Goal: Information Seeking & Learning: Learn about a topic

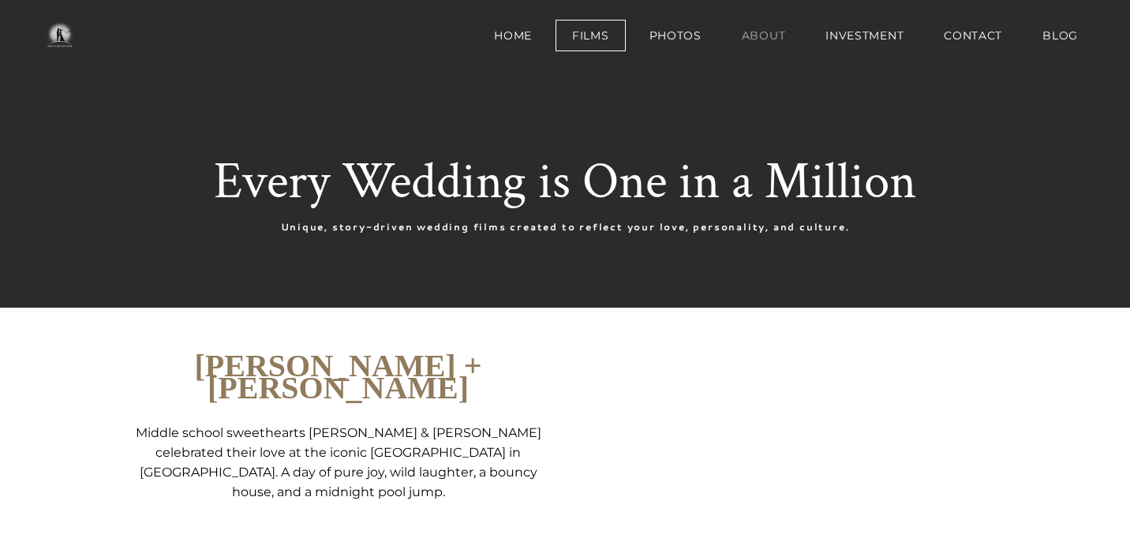
click at [772, 26] on link "About" at bounding box center [763, 36] width 77 height 32
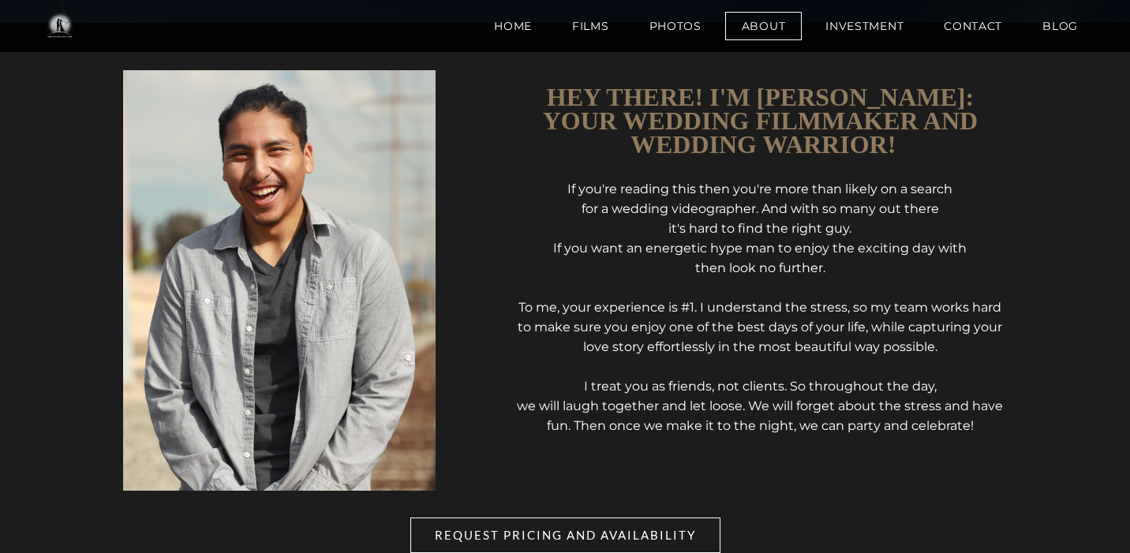
scroll to position [490, 0]
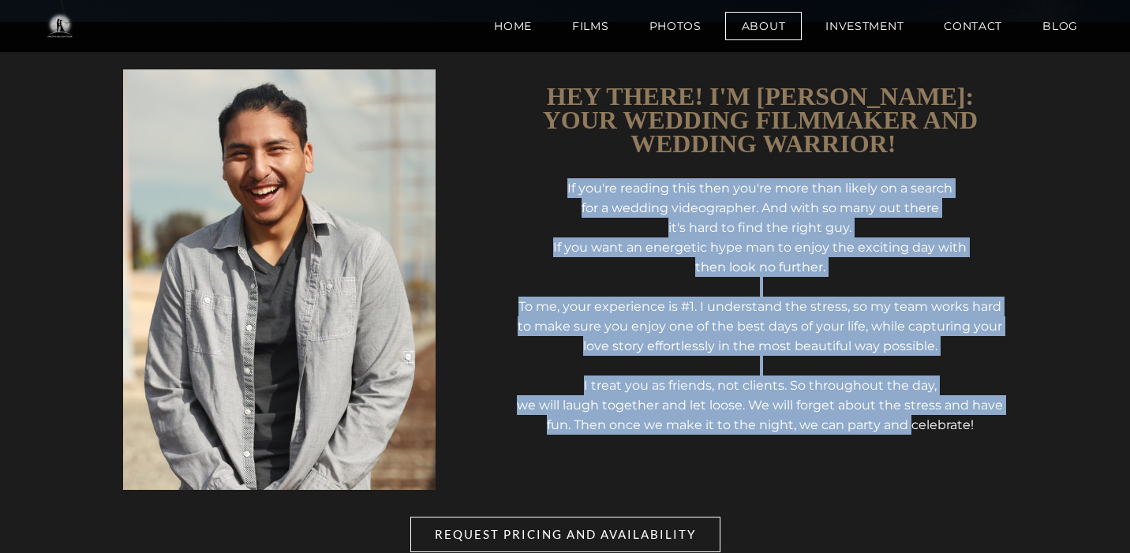
drag, startPoint x: 566, startPoint y: 193, endPoint x: 935, endPoint y: 431, distance: 439.5
click at [935, 431] on div "If you're reading this then you're more than likely on a search for a wedding v…" at bounding box center [760, 306] width 493 height 256
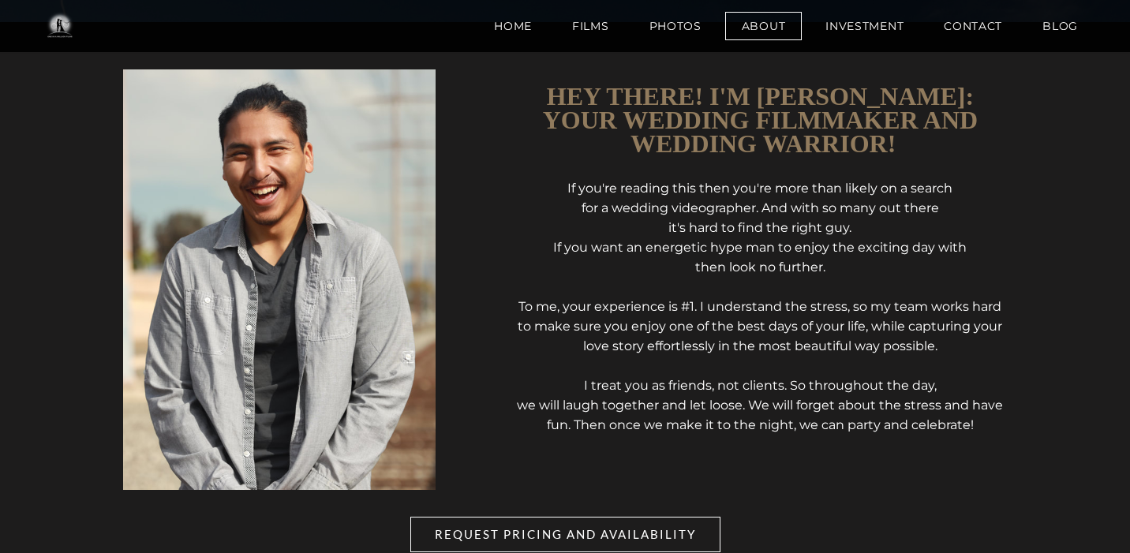
click at [903, 462] on td "Hey there! I'm [PERSON_NAME]: your wedding filmmaker and ​ WEDDIng warrior! If …" at bounding box center [760, 288] width 517 height 439
click at [916, 455] on td "Hey there! I'm [PERSON_NAME]: your wedding filmmaker and ​ WEDDIng warrior! If …" at bounding box center [760, 288] width 517 height 439
click at [898, 455] on td "Hey there! I'm [PERSON_NAME]: your wedding filmmaker and ​ WEDDIng warrior! If …" at bounding box center [760, 288] width 517 height 439
click at [879, 455] on td "Hey there! I'm [PERSON_NAME]: your wedding filmmaker and ​ WEDDIng warrior! If …" at bounding box center [760, 288] width 517 height 439
click at [886, 455] on td "Hey there! I'm [PERSON_NAME]: your wedding filmmaker and ​ WEDDIng warrior! If …" at bounding box center [760, 288] width 517 height 439
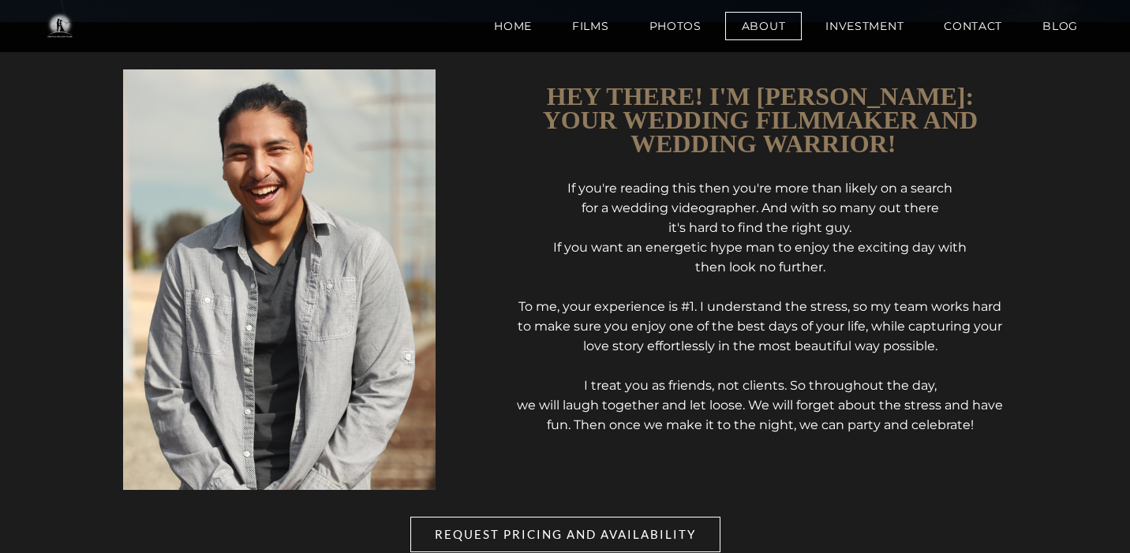
click at [889, 455] on td "Hey there! I'm [PERSON_NAME]: your wedding filmmaker and ​ WEDDIng warrior! If …" at bounding box center [760, 288] width 517 height 439
click at [880, 455] on td "Hey there! I'm [PERSON_NAME]: your wedding filmmaker and ​ WEDDIng warrior! If …" at bounding box center [760, 288] width 517 height 439
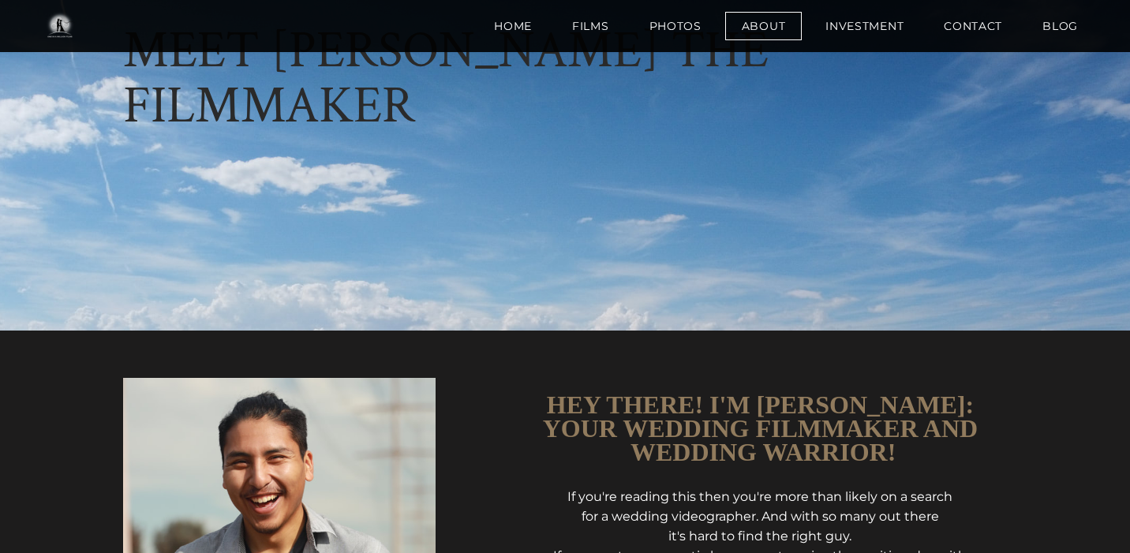
scroll to position [114, 0]
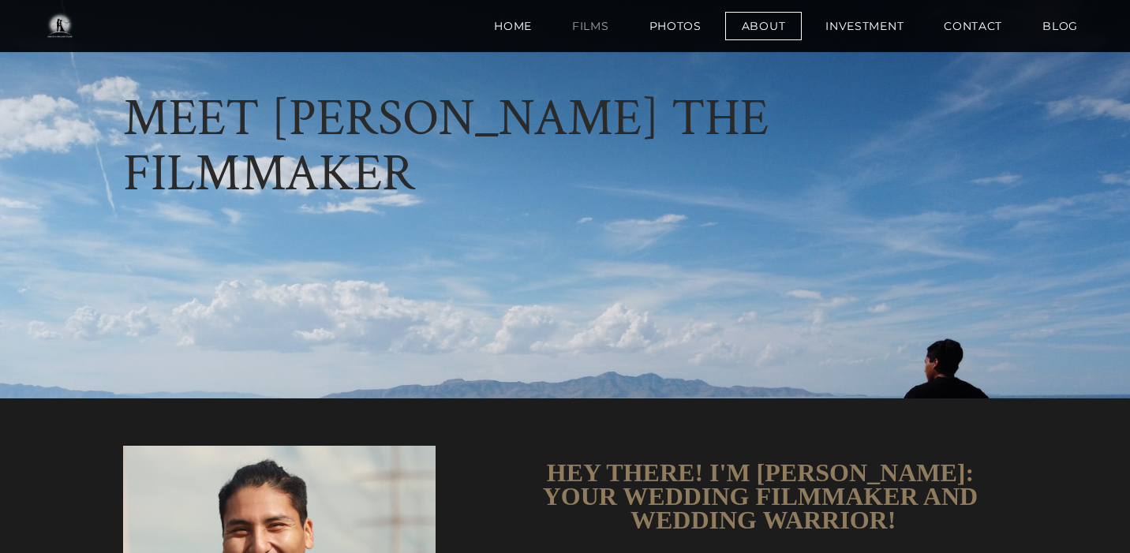
click at [593, 26] on link "Films" at bounding box center [590, 26] width 70 height 28
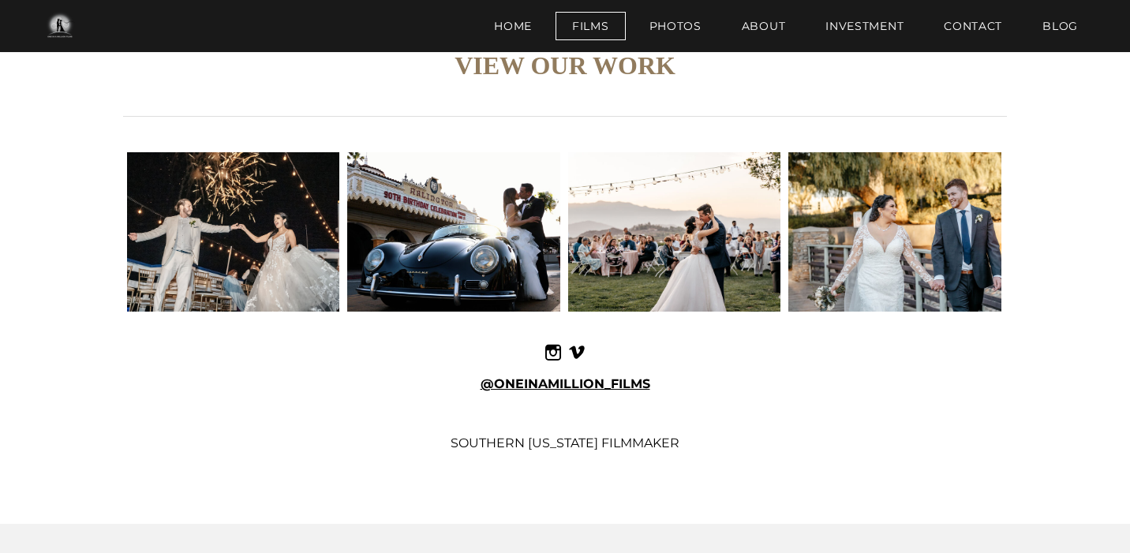
scroll to position [2945, 0]
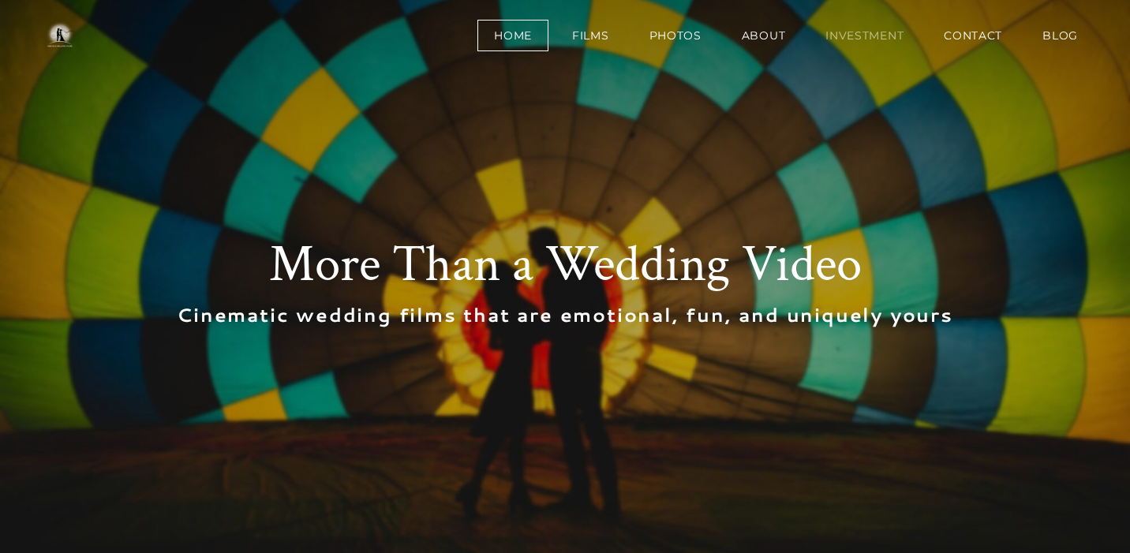
click at [851, 25] on link "Investment" at bounding box center [864, 36] width 111 height 32
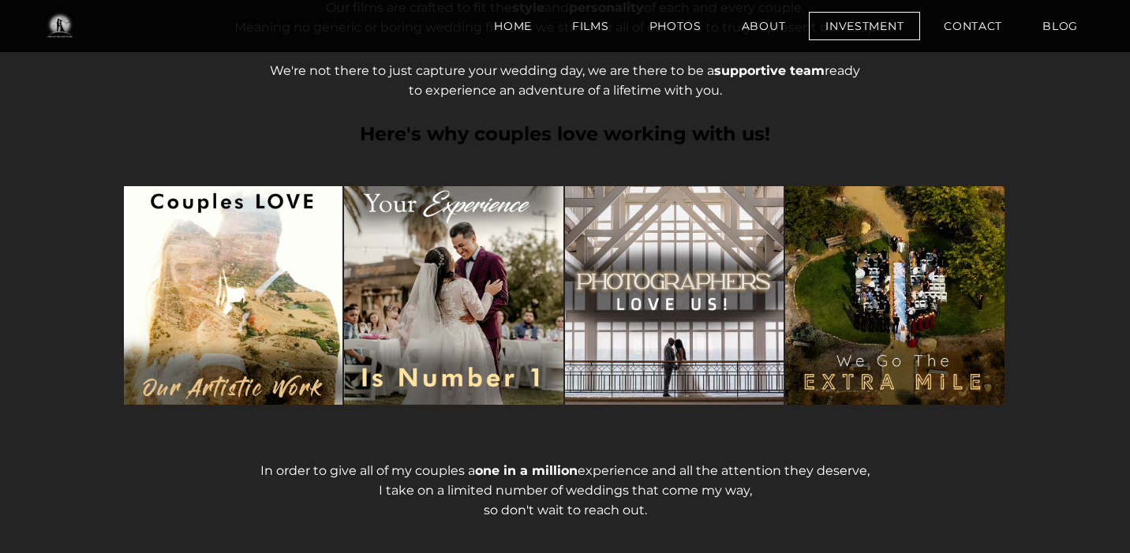
scroll to position [521, 0]
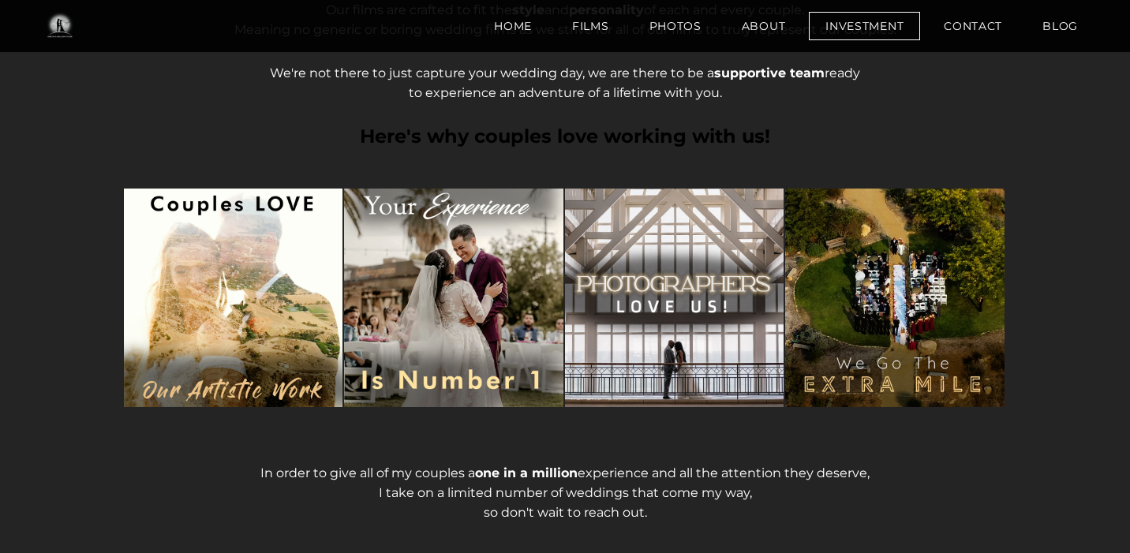
click at [237, 277] on img at bounding box center [233, 298] width 219 height 219
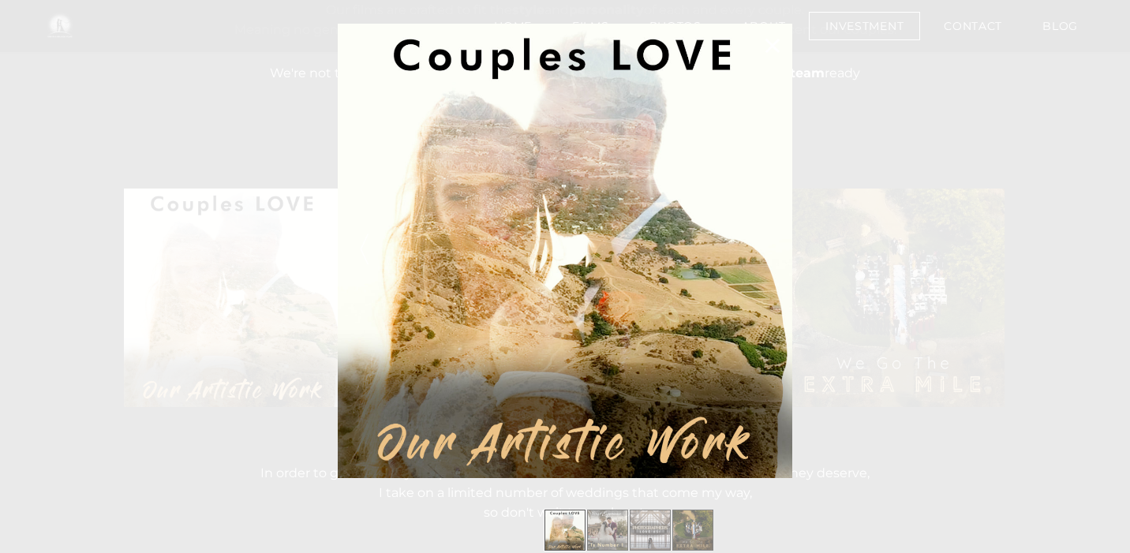
click at [485, 301] on link at bounding box center [428, 251] width 181 height 454
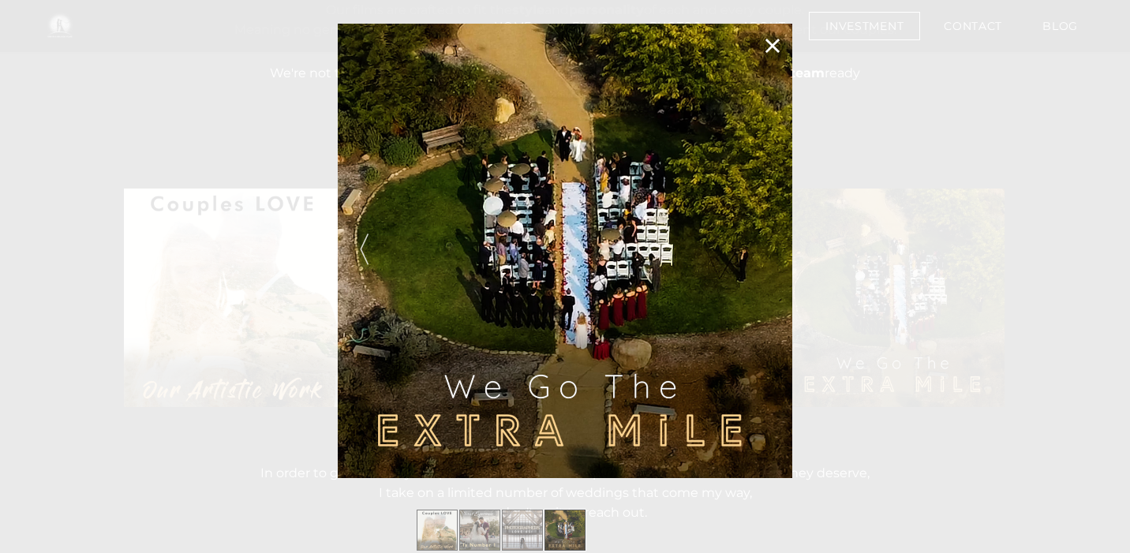
click at [370, 244] on span at bounding box center [364, 251] width 36 height 28
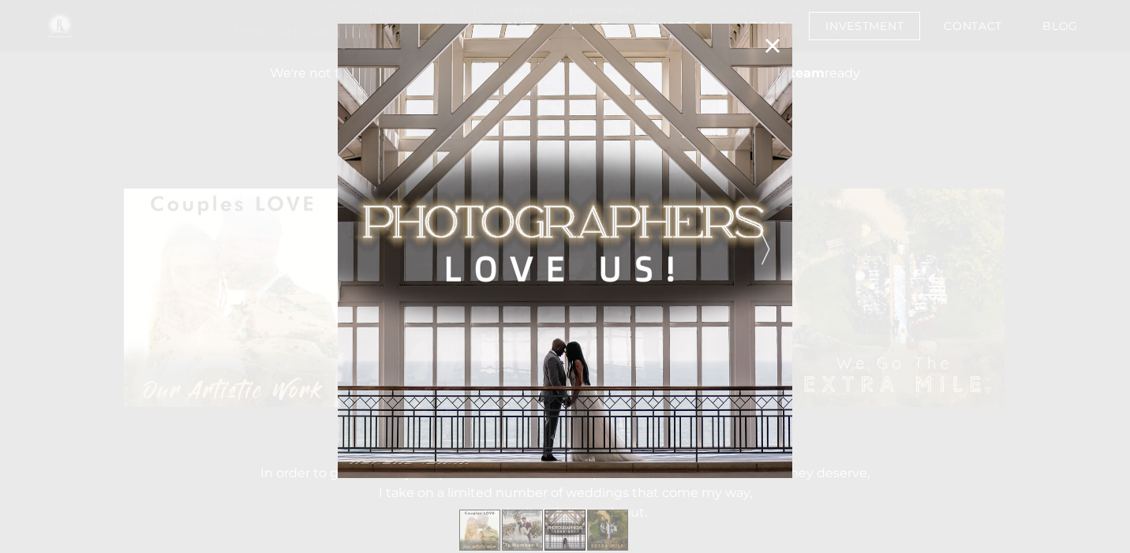
click at [772, 255] on span at bounding box center [767, 251] width 36 height 28
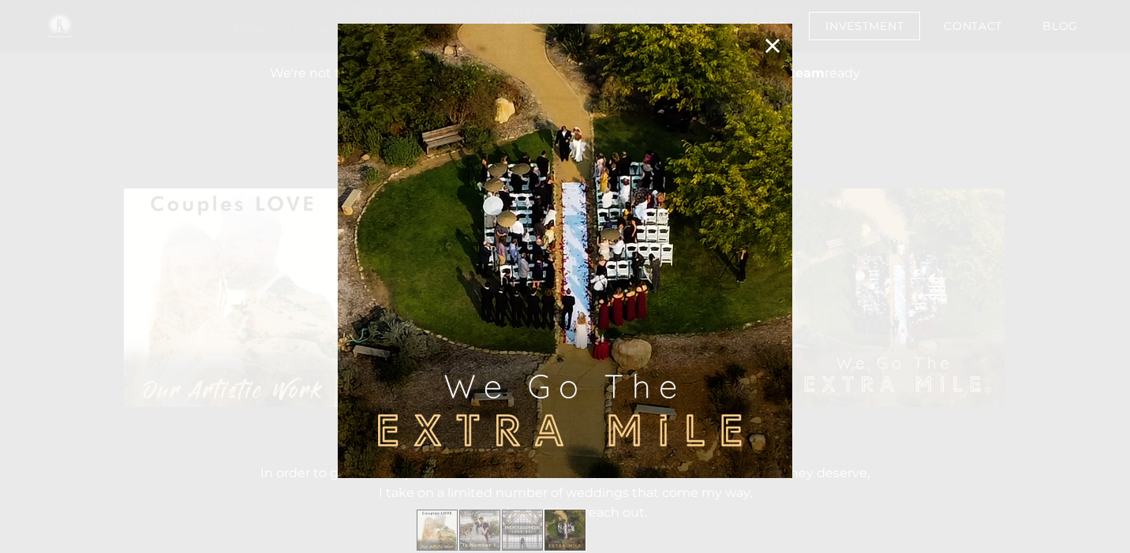
click at [772, 255] on span at bounding box center [767, 251] width 36 height 28
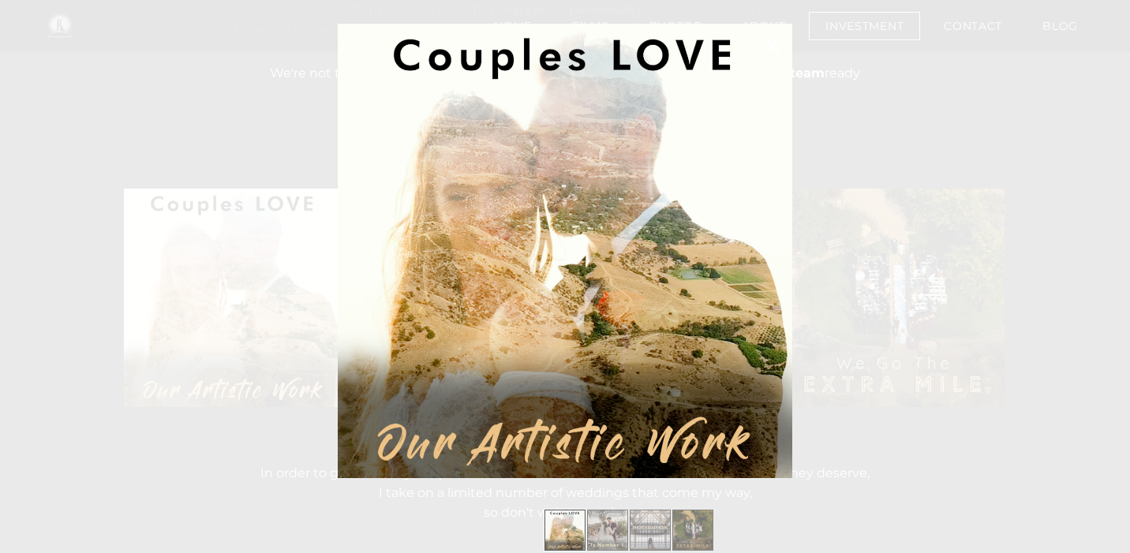
click at [772, 255] on span at bounding box center [767, 251] width 36 height 28
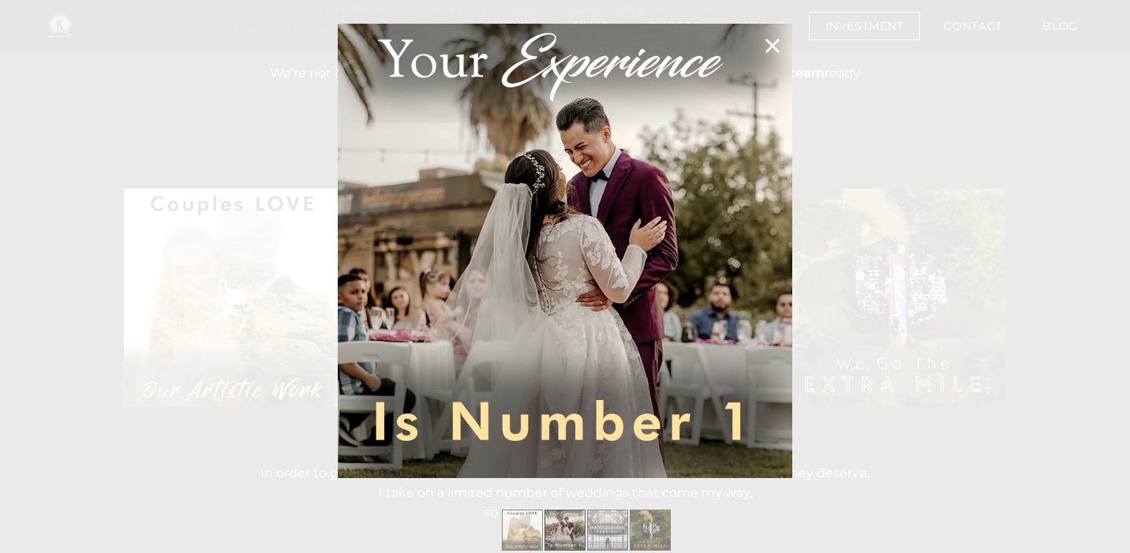
click at [772, 255] on span at bounding box center [767, 251] width 36 height 28
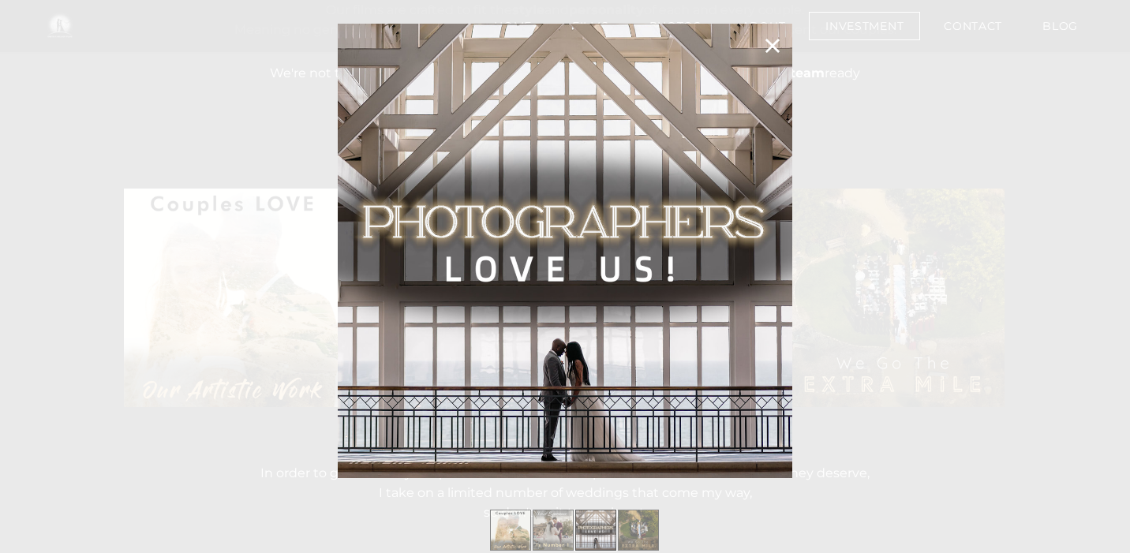
click at [772, 255] on span at bounding box center [767, 251] width 36 height 28
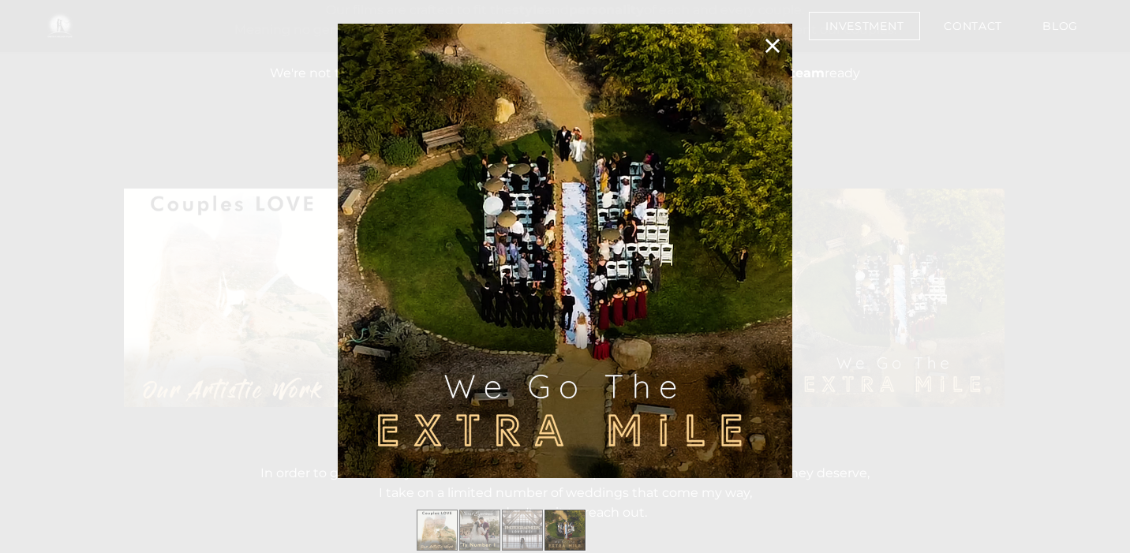
click at [772, 255] on span at bounding box center [767, 251] width 36 height 28
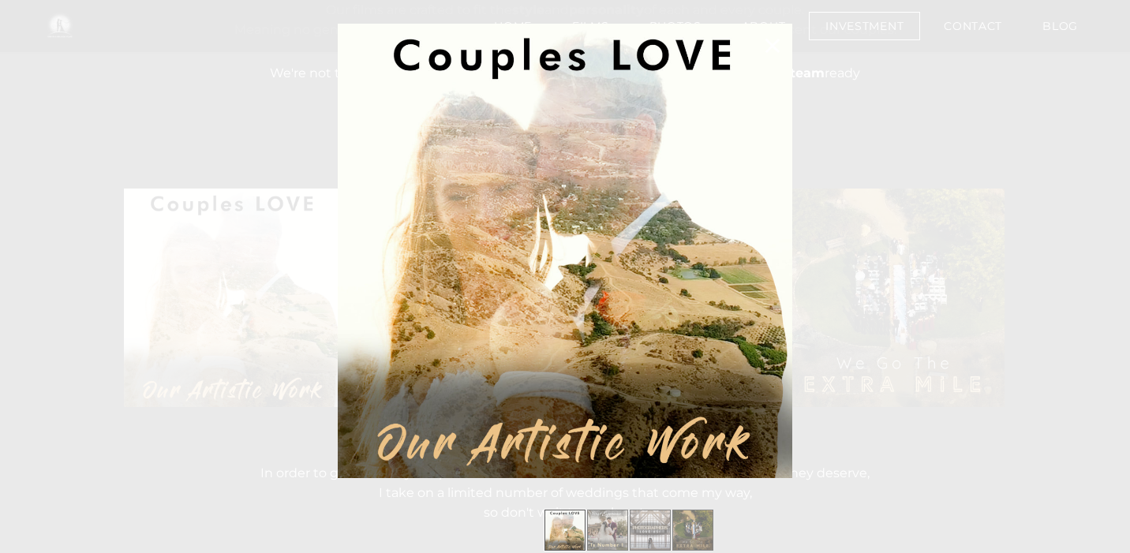
click at [833, 237] on div at bounding box center [565, 276] width 1130 height 553
